Goal: Navigation & Orientation: Go to known website

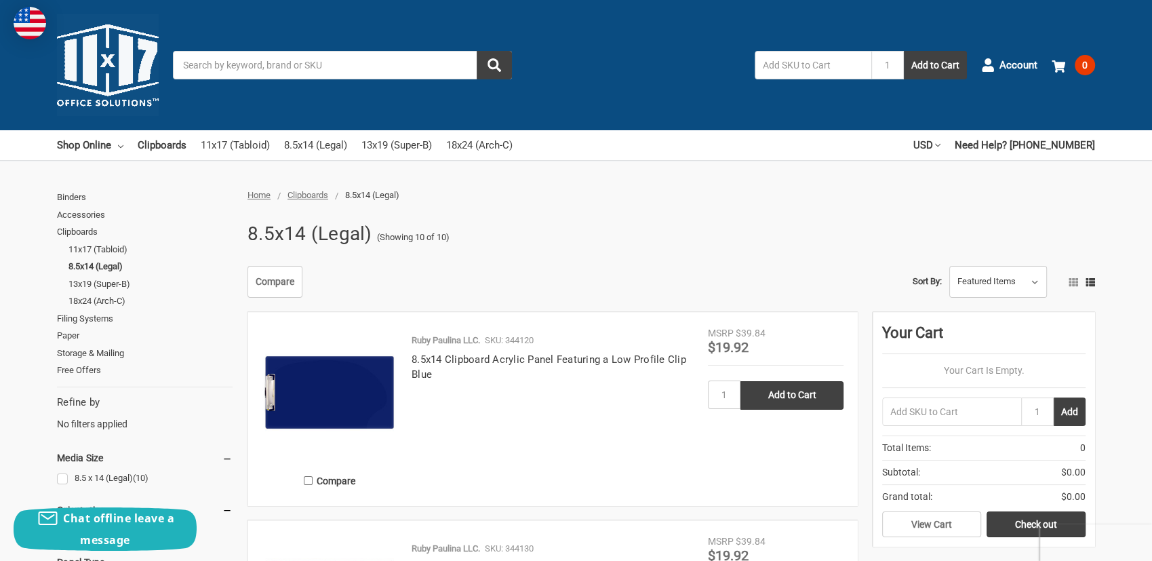
click at [124, 79] on img at bounding box center [108, 65] width 102 height 102
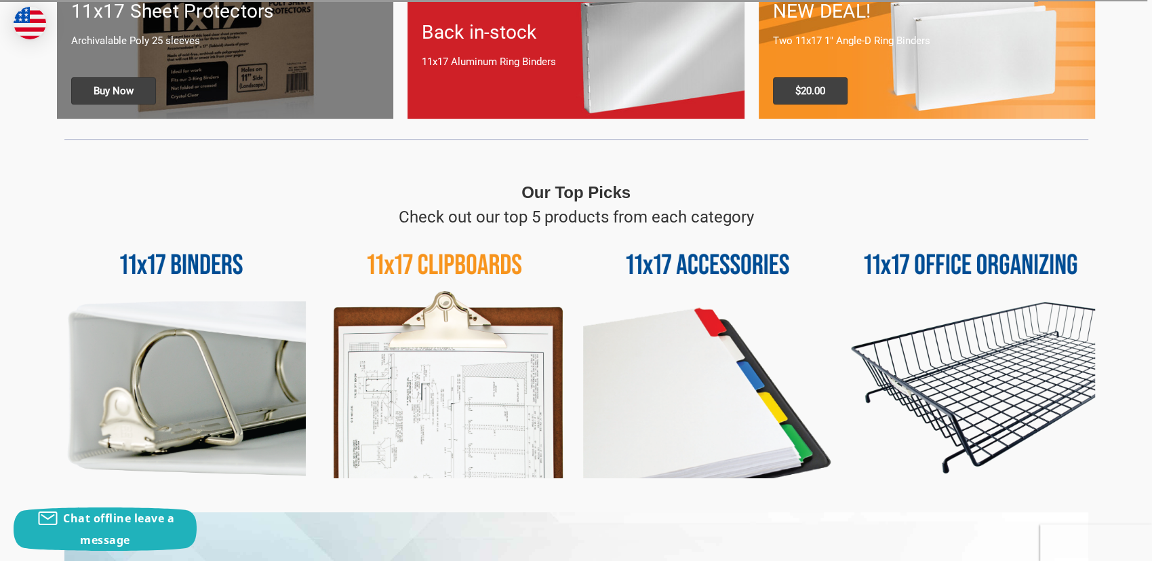
scroll to position [986, 0]
